Goal: Information Seeking & Learning: Learn about a topic

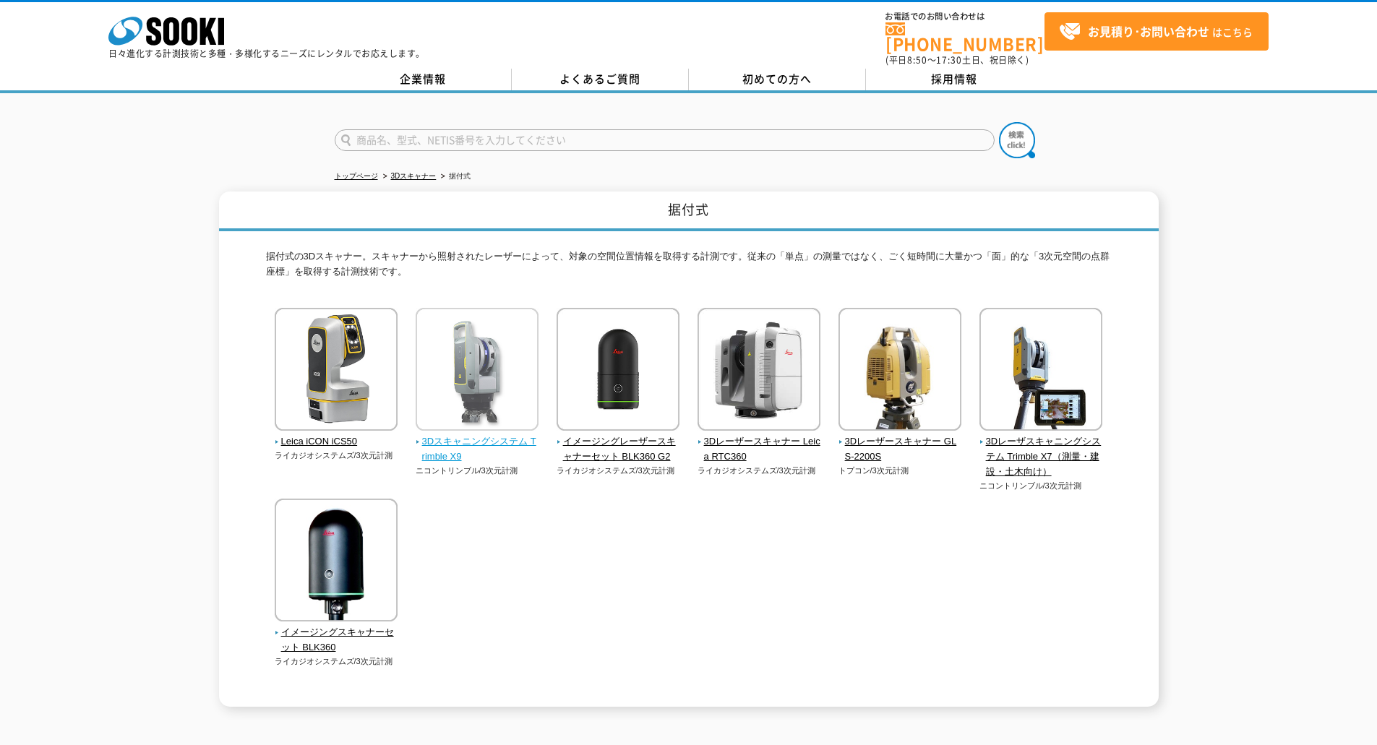
click at [503, 435] on span "3Dスキャニングシステム Trimble X9" at bounding box center [478, 449] width 124 height 30
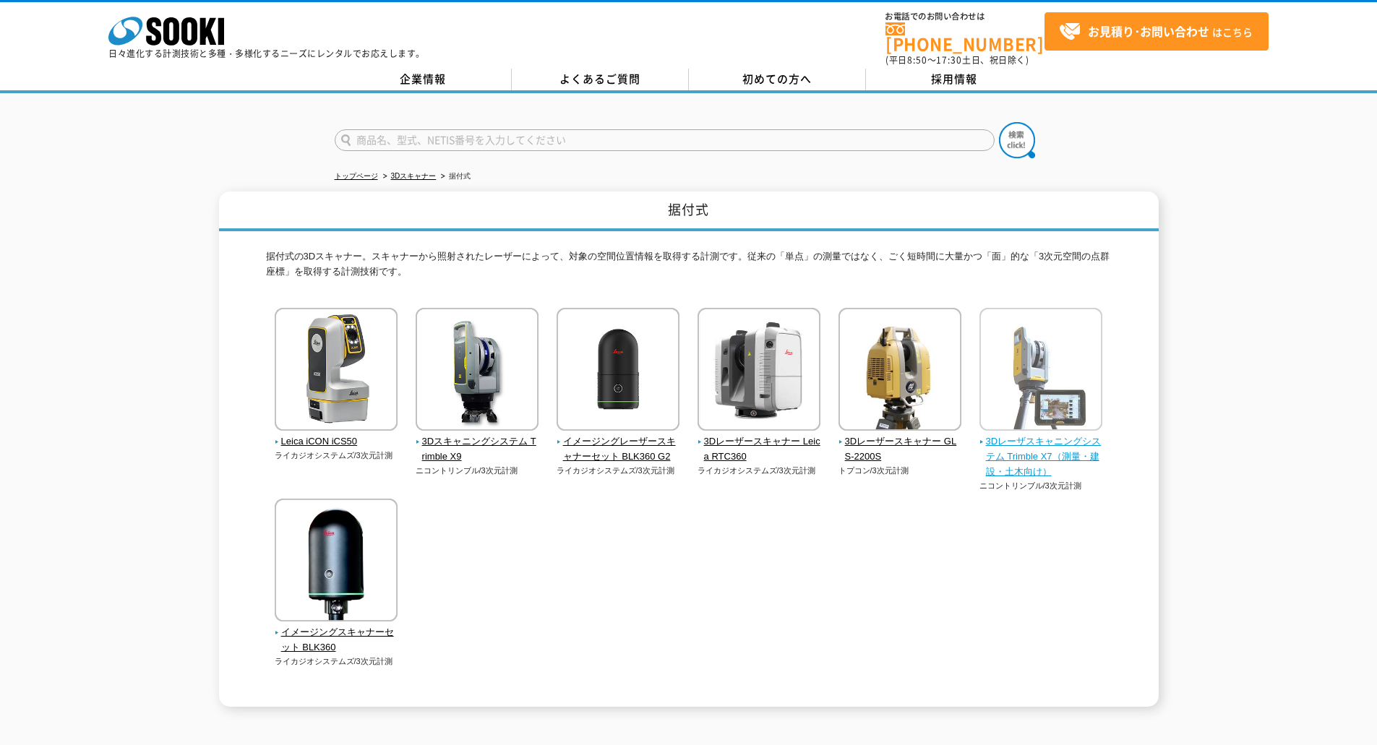
click at [1069, 434] on span "3Dレーザスキャニングシステム Trimble X7（測量・建設・土木向け）" at bounding box center [1041, 456] width 124 height 45
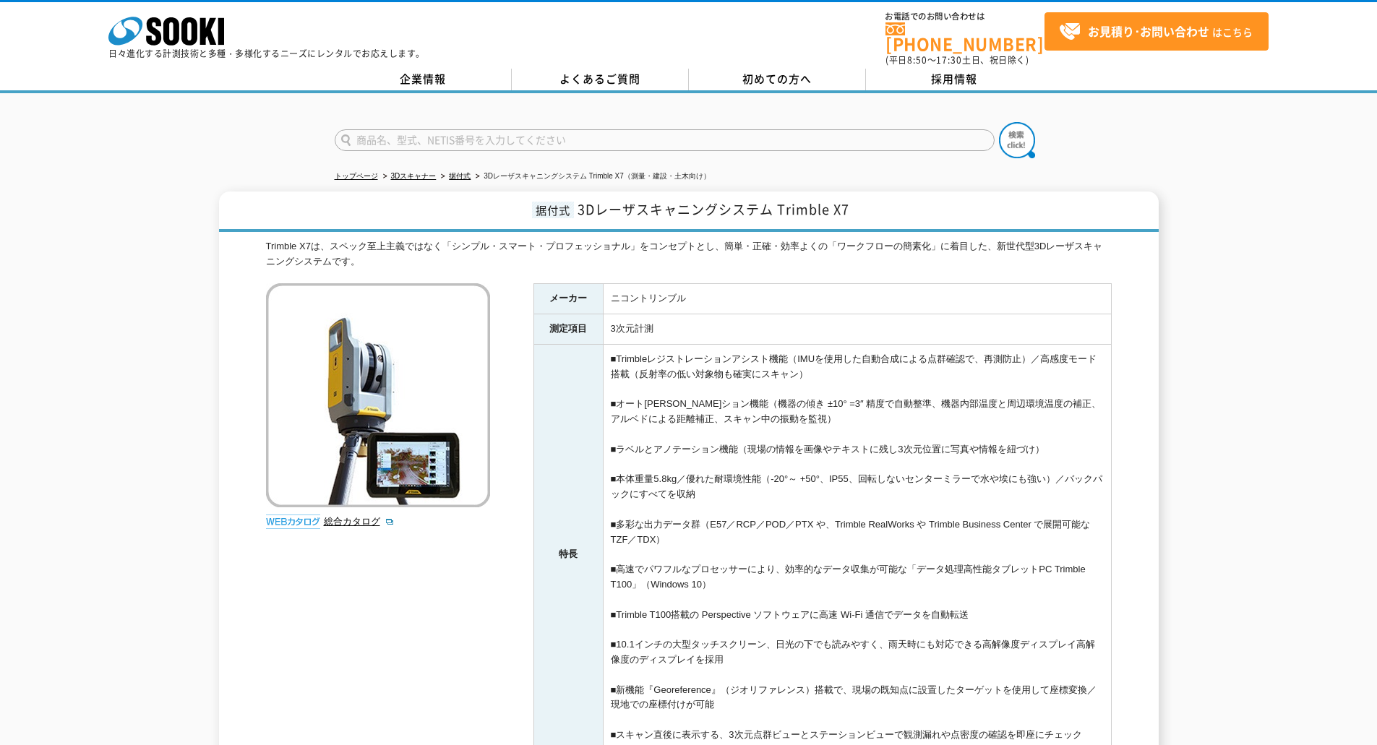
scroll to position [241, 0]
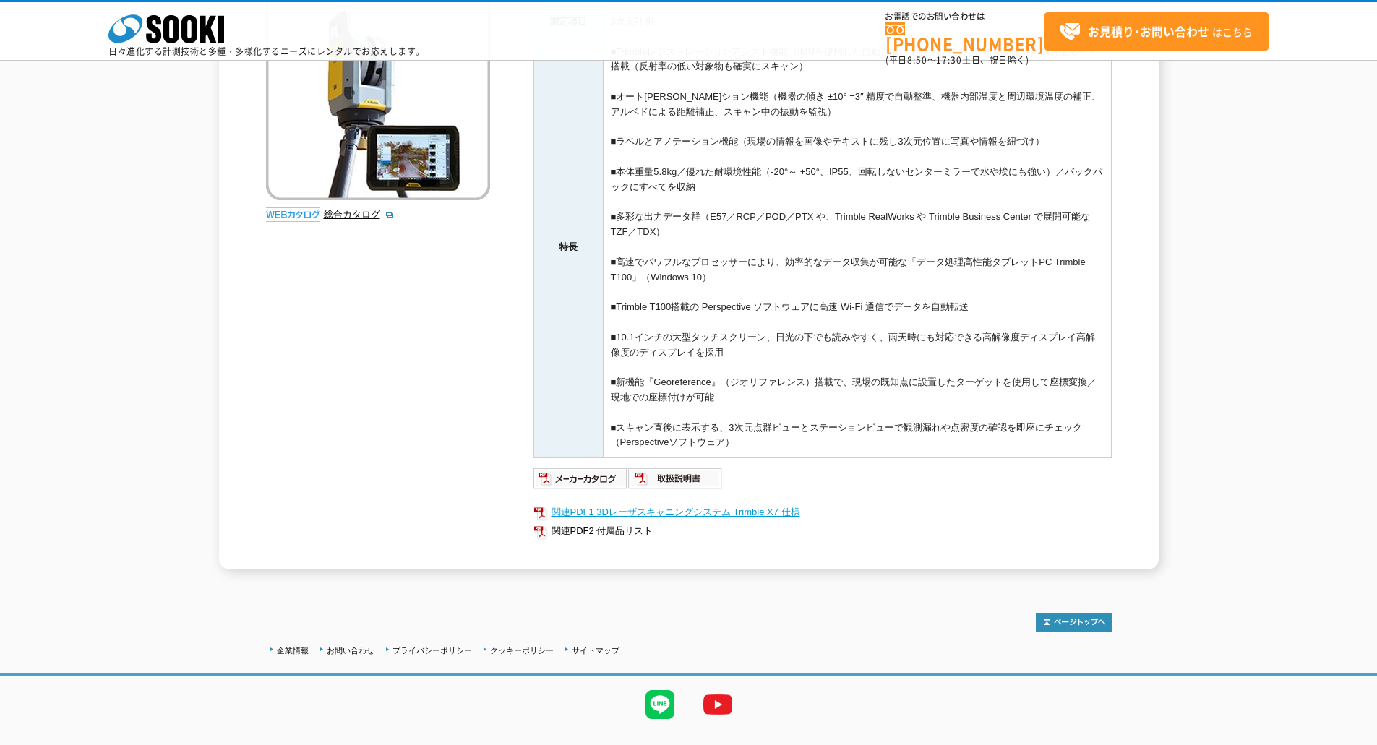
click at [735, 516] on link "関連PDF1 3Dレーザスキャニングシステム Trimble X7 仕様" at bounding box center [822, 512] width 578 height 19
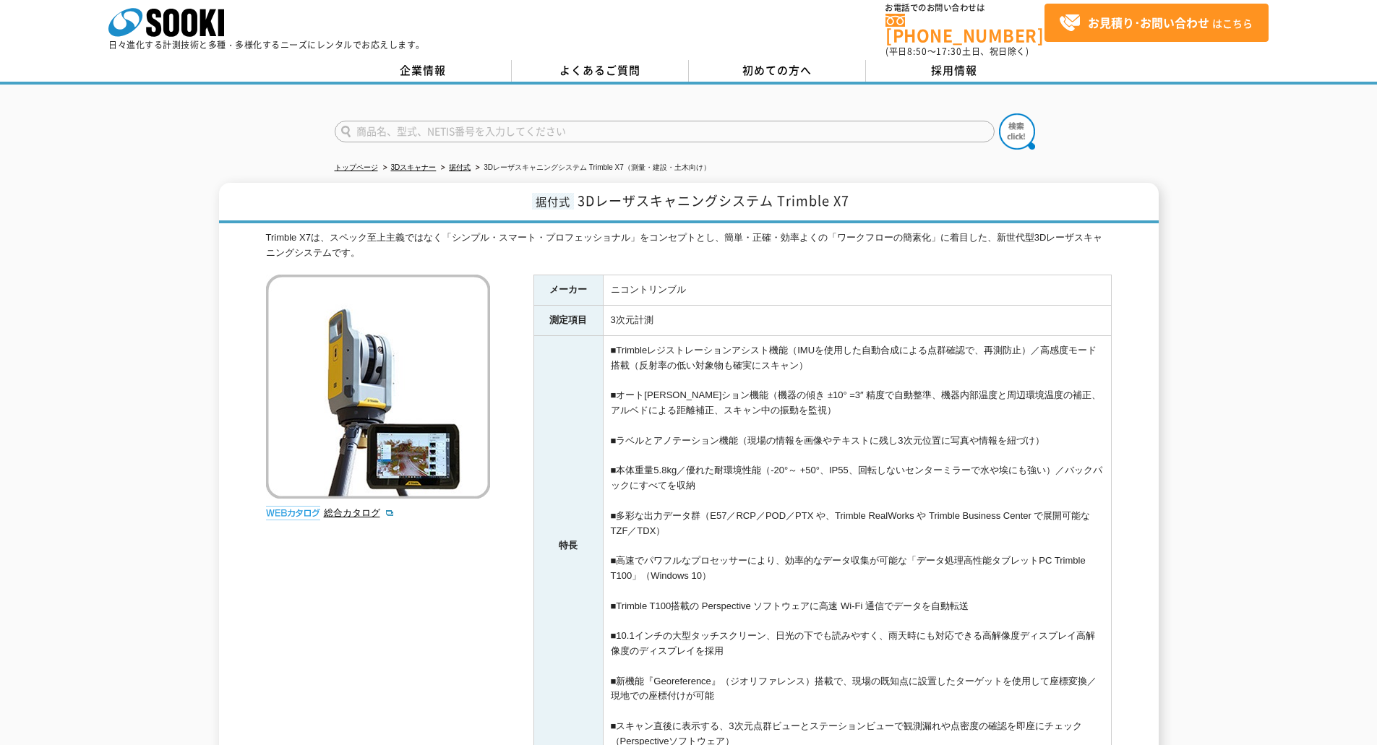
scroll to position [0, 0]
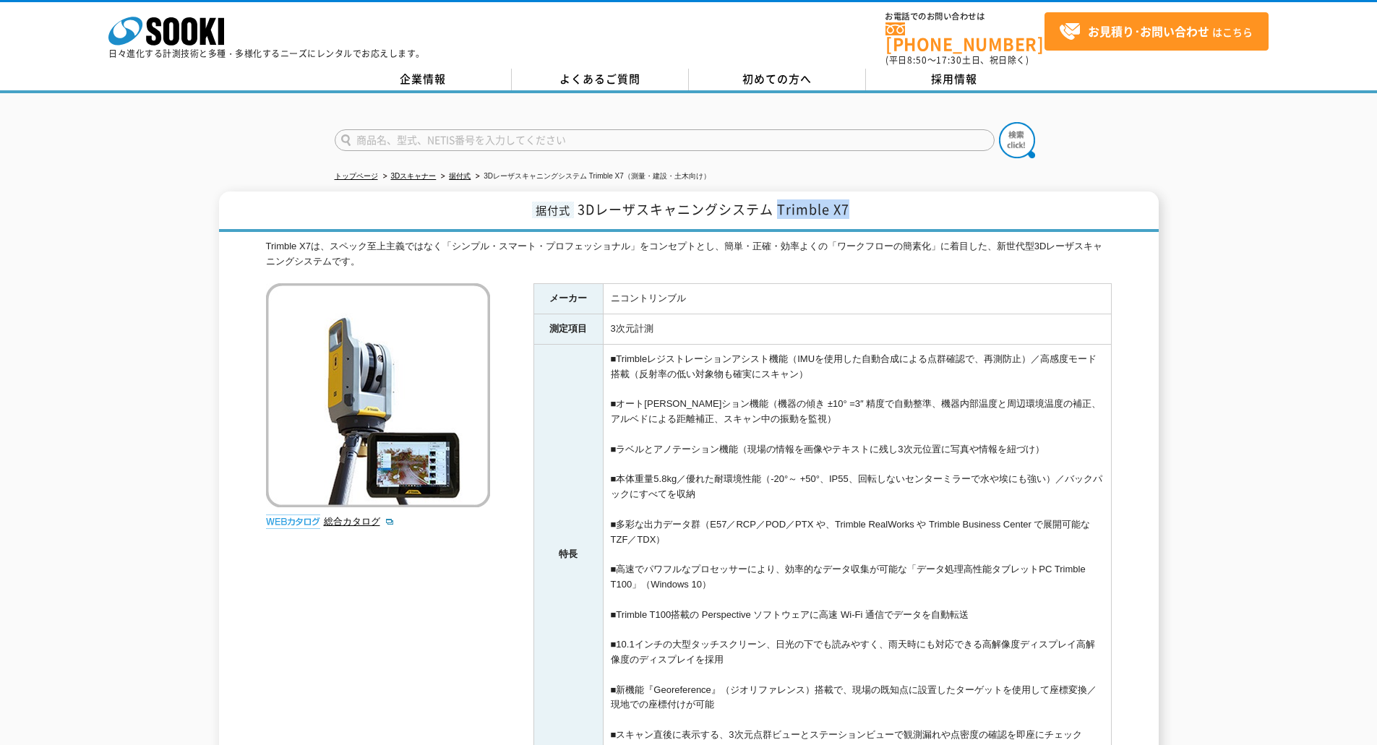
drag, startPoint x: 779, startPoint y: 202, endPoint x: 880, endPoint y: 199, distance: 101.2
click at [880, 199] on h1 "据付式 3Dレーザスキャニングシステム Trimble X7" at bounding box center [689, 212] width 940 height 40
